Goal: Book appointment/travel/reservation

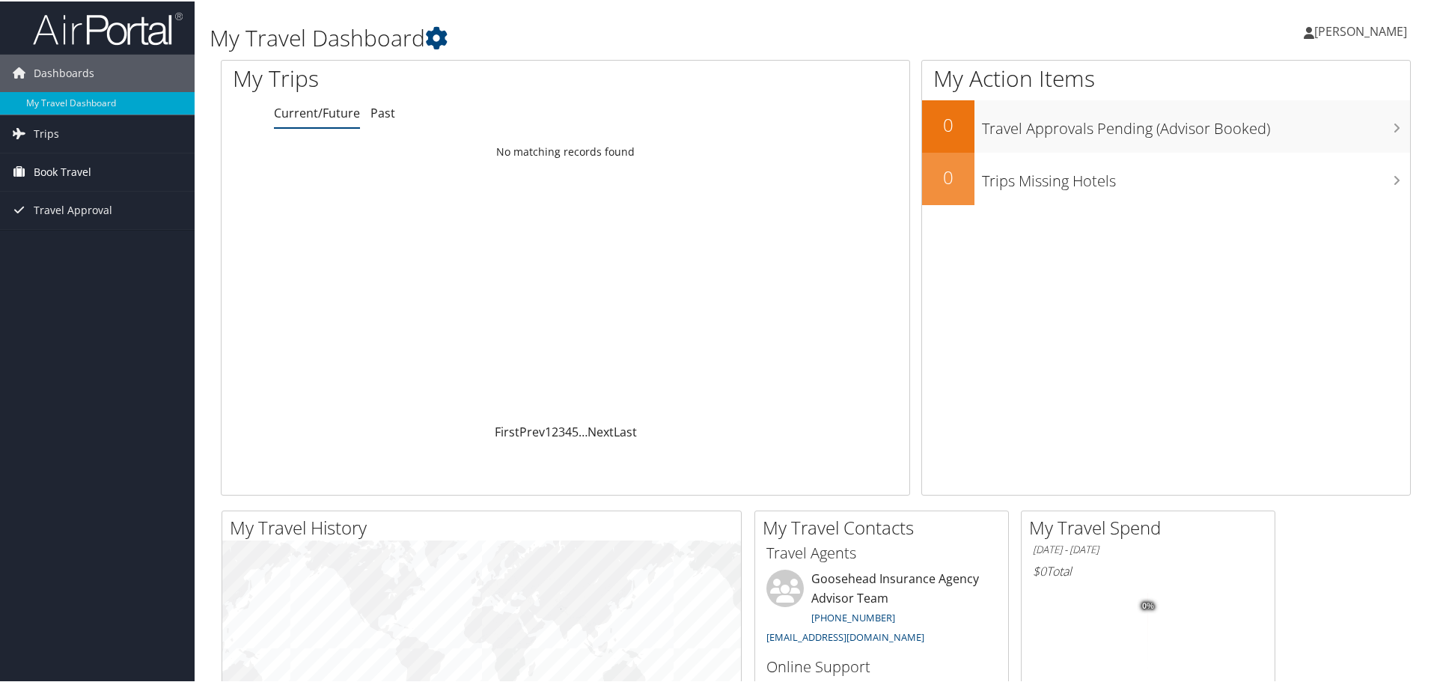
click at [79, 162] on span "Book Travel" at bounding box center [63, 170] width 58 height 37
click at [80, 242] on link "Book/Manage Online Trips" at bounding box center [97, 245] width 195 height 22
